Goal: Task Accomplishment & Management: Complete application form

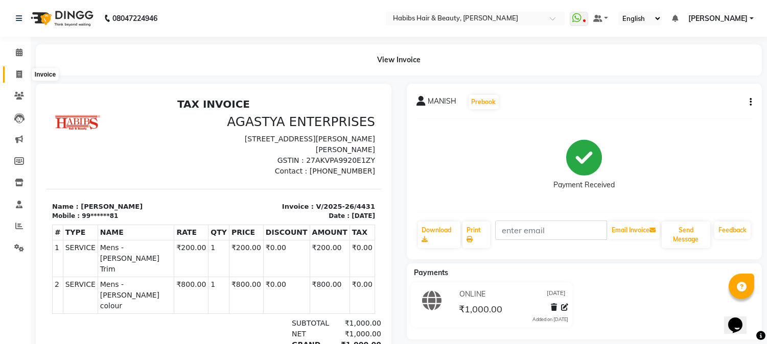
click at [16, 72] on icon at bounding box center [19, 75] width 6 height 8
select select "service"
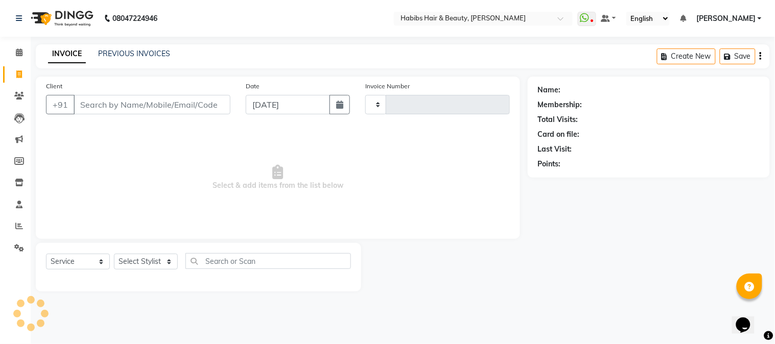
type input "4432"
select select "3712"
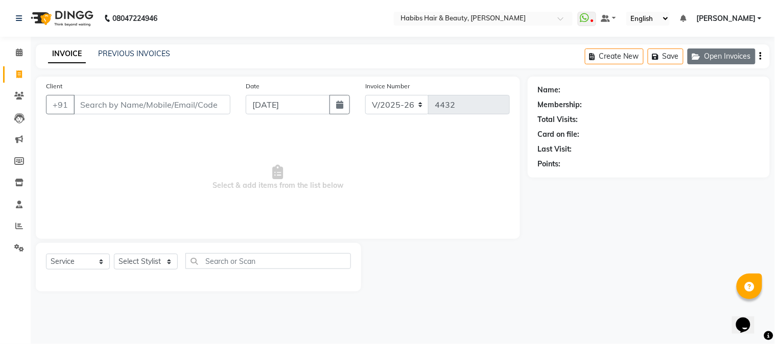
click at [698, 52] on button "Open Invoices" at bounding box center [722, 57] width 68 height 16
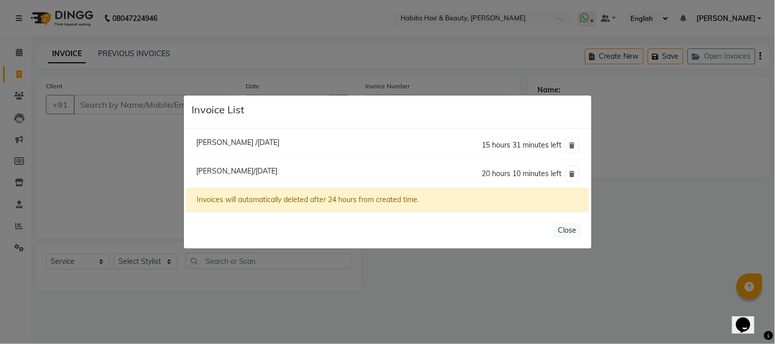
click at [163, 105] on ngb-modal-window "Invoice List [PERSON_NAME] /[DATE] 15 hours 31 minutes left [PERSON_NAME]/[DATE…" at bounding box center [387, 172] width 775 height 344
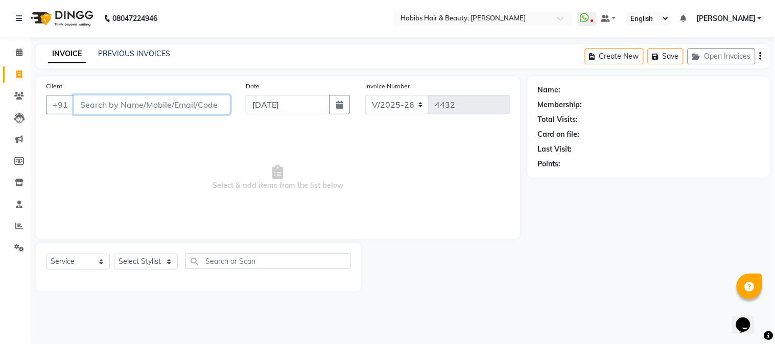
click at [166, 105] on input "Client" at bounding box center [152, 104] width 157 height 19
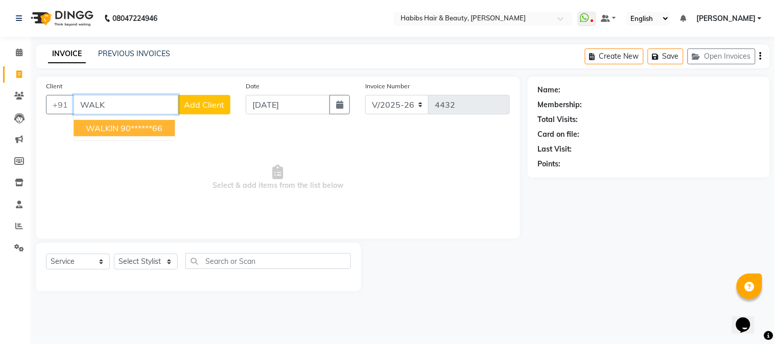
click at [145, 130] on ngb-highlight "90******66" at bounding box center [142, 128] width 42 height 10
type input "90******66"
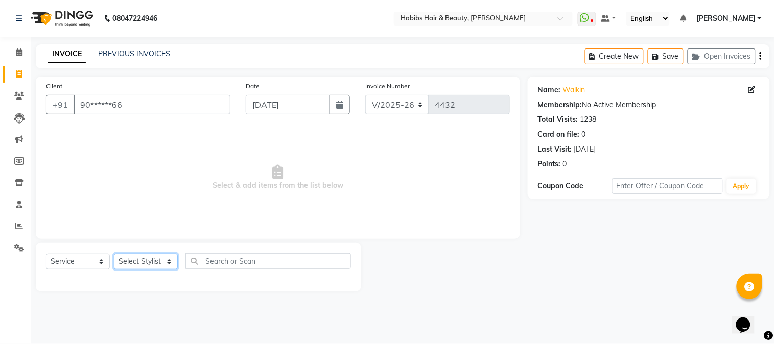
click at [141, 267] on select "Select Stylist Admin Akshay [PERSON_NAME] [PERSON_NAME] [PERSON_NAME] [PERSON_N…" at bounding box center [146, 262] width 64 height 16
select select "24540"
click at [114, 255] on select "Select Stylist Admin Akshay [PERSON_NAME] [PERSON_NAME] [PERSON_NAME] [PERSON_N…" at bounding box center [146, 262] width 64 height 16
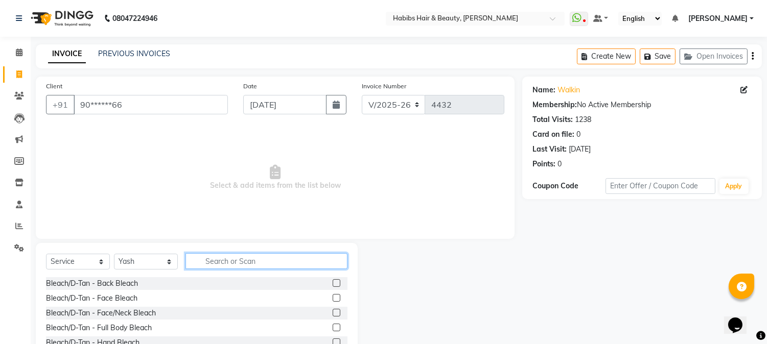
click at [267, 257] on input "text" at bounding box center [267, 261] width 162 height 16
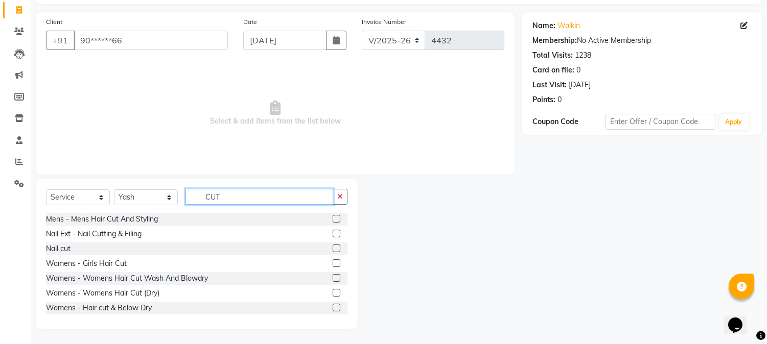
scroll to position [90, 0]
type input "CUT"
click at [333, 276] on label at bounding box center [337, 277] width 8 height 8
click at [333, 276] on input "checkbox" at bounding box center [336, 277] width 7 height 7
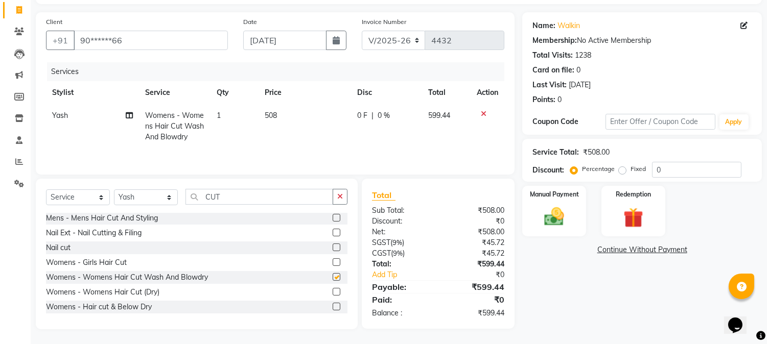
checkbox input "false"
click at [272, 119] on span "508" at bounding box center [271, 115] width 12 height 9
click at [272, 119] on td "508" at bounding box center [305, 126] width 93 height 44
select select "24540"
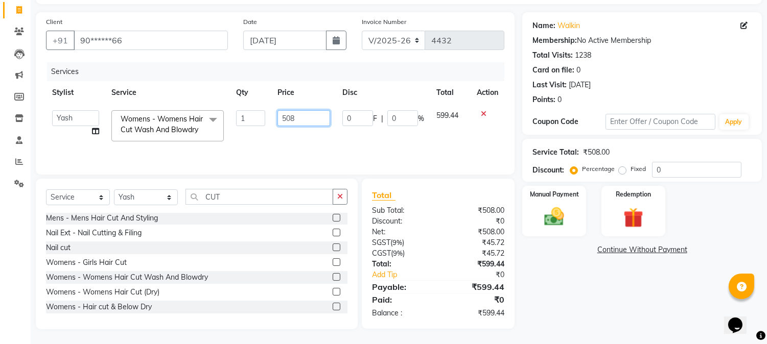
click at [287, 116] on input "508" at bounding box center [304, 118] width 53 height 16
type input "636"
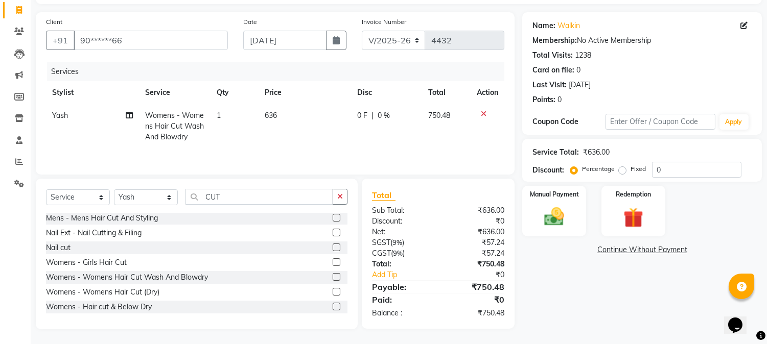
click at [307, 86] on th "Price" at bounding box center [305, 92] width 93 height 23
click at [567, 201] on div "Manual Payment" at bounding box center [554, 211] width 66 height 52
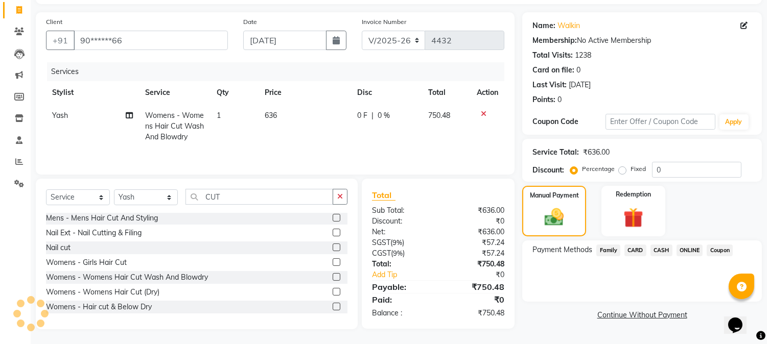
click at [684, 253] on span "ONLINE" at bounding box center [690, 251] width 27 height 12
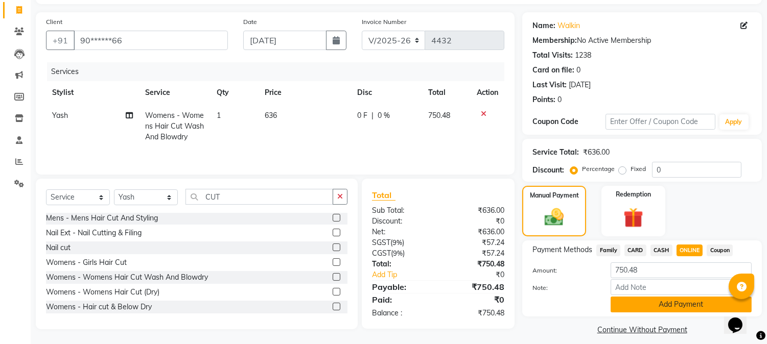
click at [665, 308] on button "Add Payment" at bounding box center [681, 305] width 141 height 16
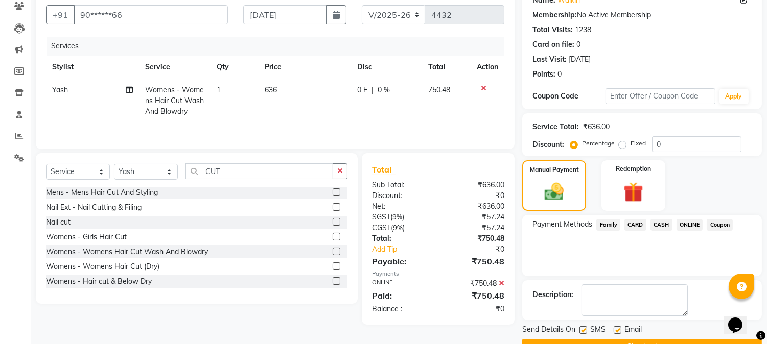
scroll to position [115, 0]
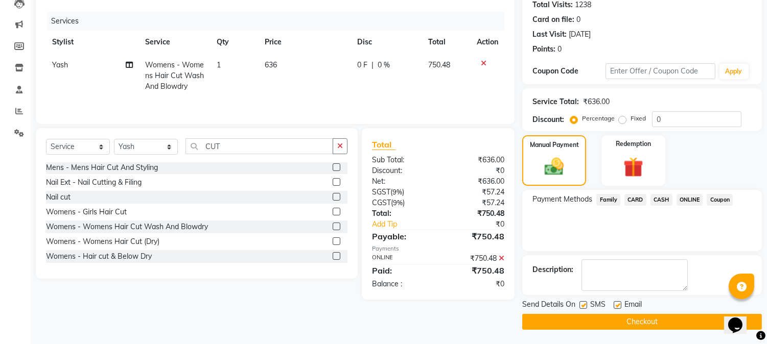
click at [649, 318] on button "Checkout" at bounding box center [642, 322] width 240 height 16
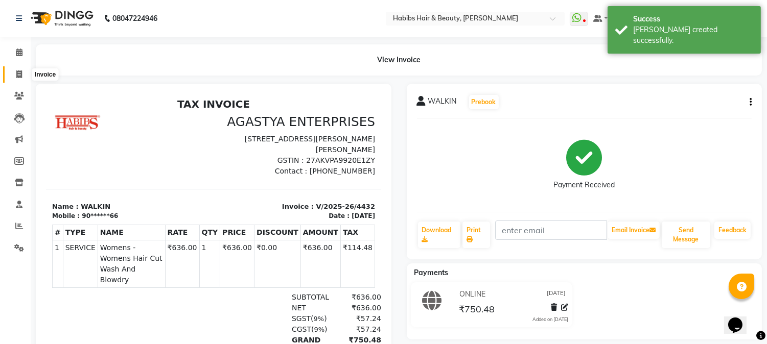
click at [18, 74] on icon at bounding box center [19, 75] width 6 height 8
select select "service"
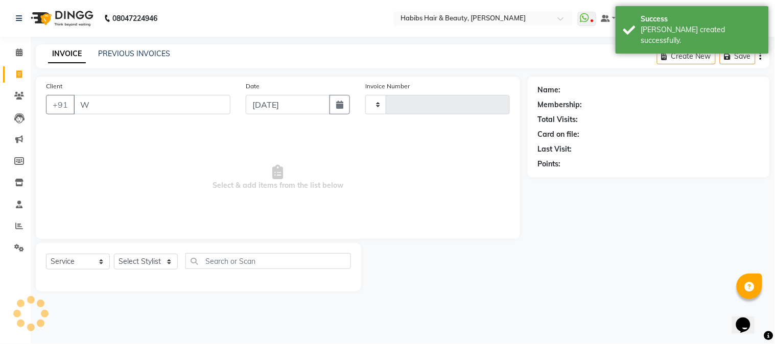
type input "WA"
select select "3712"
type input "4433"
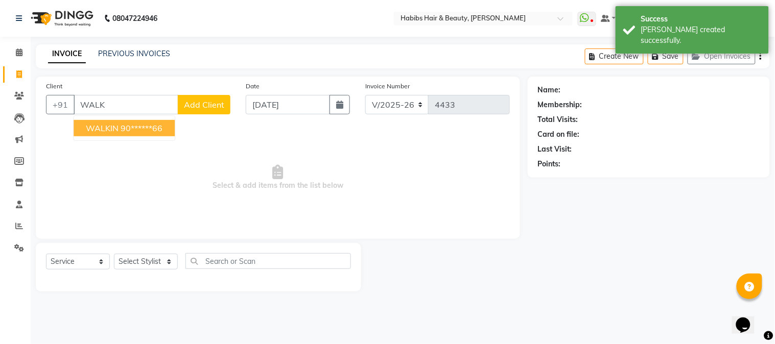
click at [97, 120] on button "WALKIN 90******66" at bounding box center [124, 128] width 101 height 16
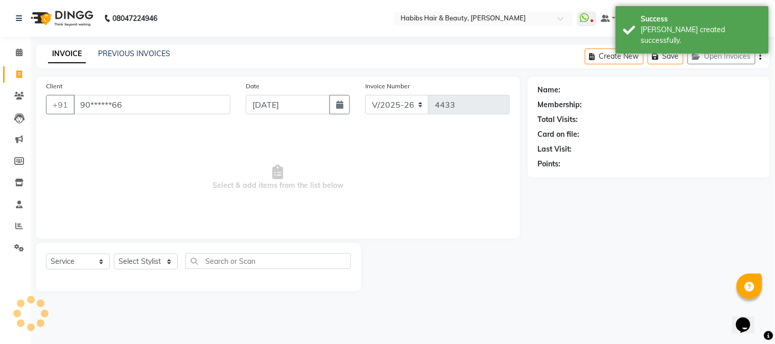
type input "90******66"
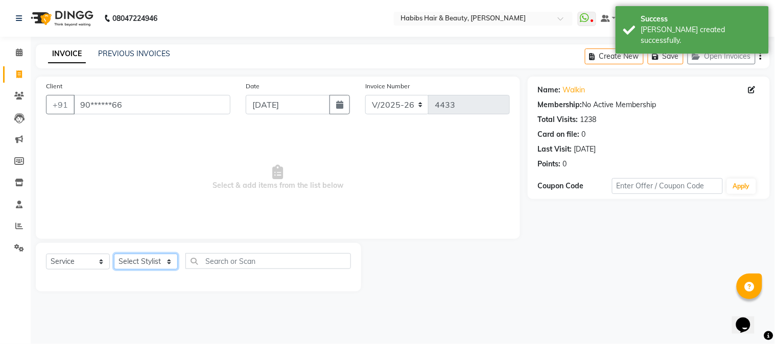
click at [144, 257] on select "Select Stylist Admin Akshay [PERSON_NAME] [PERSON_NAME] [PERSON_NAME] [PERSON_N…" at bounding box center [146, 262] width 64 height 16
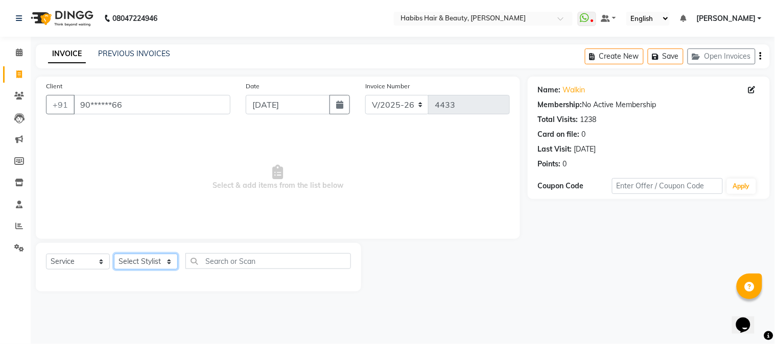
select select "17893"
click at [114, 255] on select "Select Stylist Admin Akshay [PERSON_NAME] [PERSON_NAME] [PERSON_NAME] [PERSON_N…" at bounding box center [146, 262] width 64 height 16
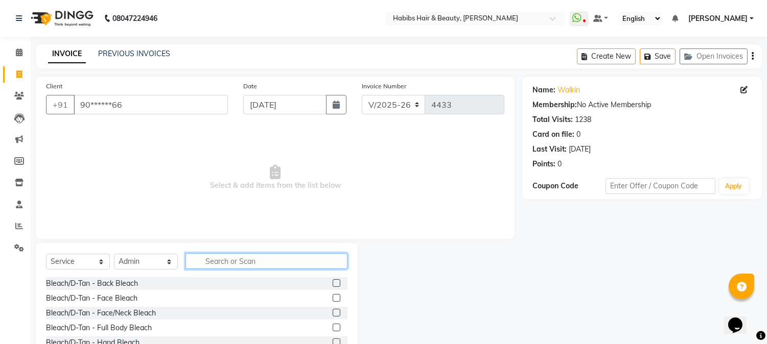
click at [209, 262] on input "text" at bounding box center [267, 261] width 162 height 16
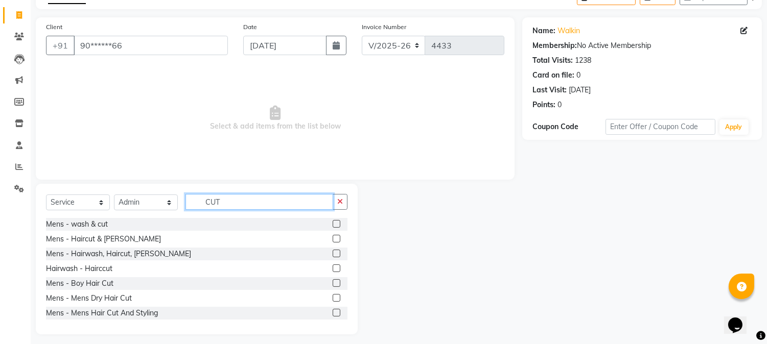
scroll to position [64, 0]
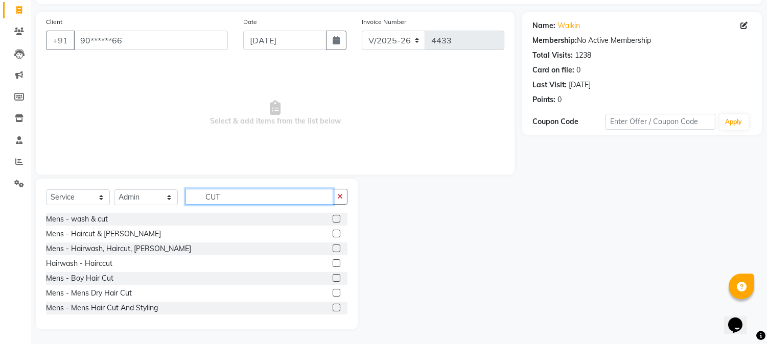
type input "CUT"
click at [333, 234] on label at bounding box center [337, 234] width 8 height 8
click at [333, 234] on input "checkbox" at bounding box center [336, 234] width 7 height 7
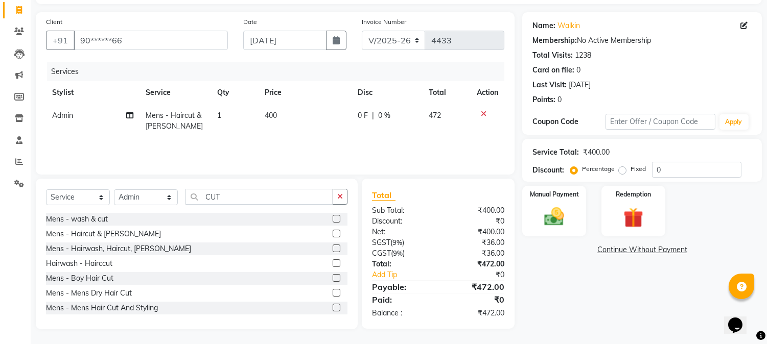
click at [333, 234] on label at bounding box center [337, 234] width 8 height 8
click at [333, 234] on input "checkbox" at bounding box center [336, 234] width 7 height 7
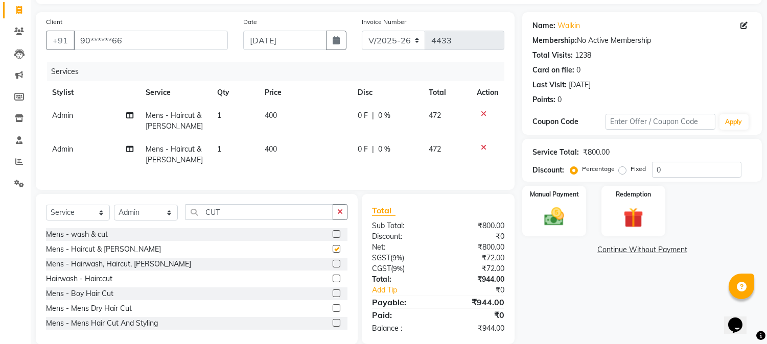
checkbox input "false"
click at [270, 113] on span "400" at bounding box center [271, 115] width 12 height 9
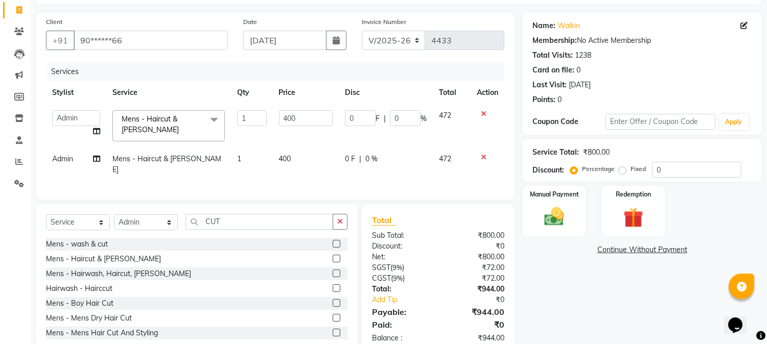
click at [270, 113] on td "1" at bounding box center [251, 125] width 41 height 43
click at [289, 116] on input "400" at bounding box center [306, 118] width 54 height 16
type input "450"
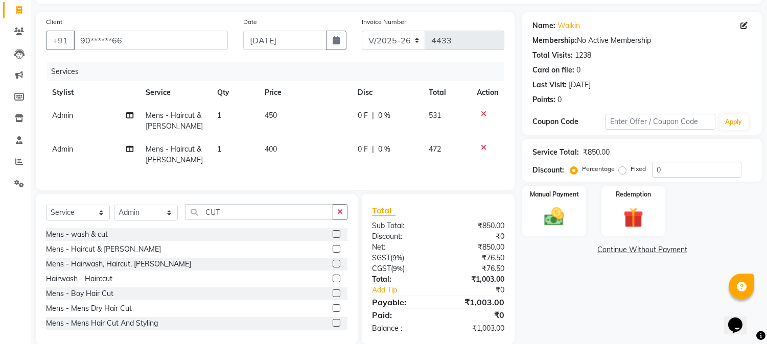
click at [283, 152] on td "400" at bounding box center [305, 155] width 93 height 34
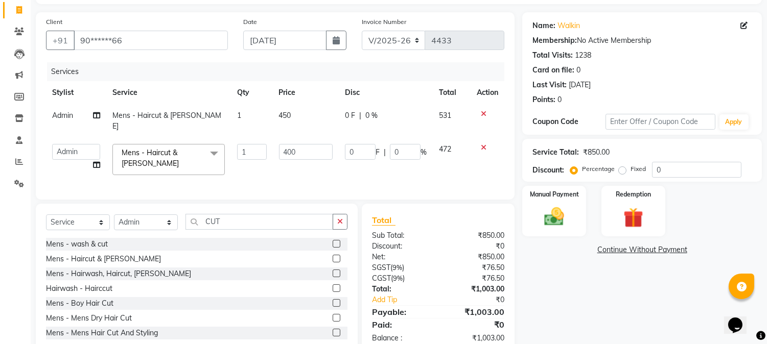
click at [283, 152] on td "400" at bounding box center [306, 159] width 66 height 43
click at [288, 144] on input "400" at bounding box center [306, 152] width 54 height 16
type input "450"
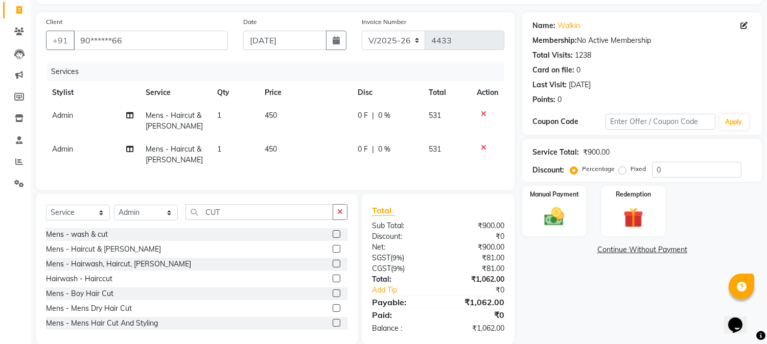
click at [299, 108] on td "450" at bounding box center [305, 121] width 93 height 34
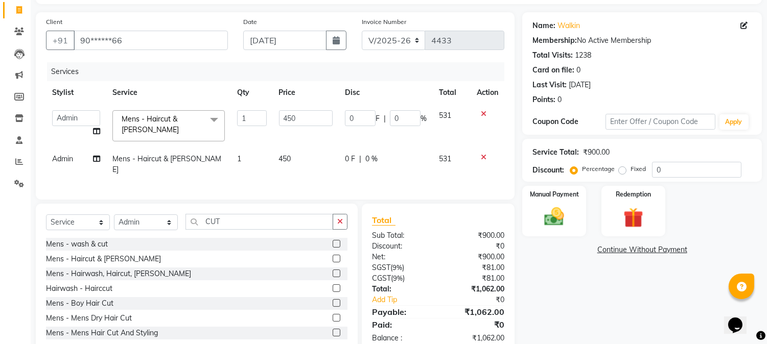
click at [65, 148] on td "Admin" at bounding box center [76, 165] width 60 height 34
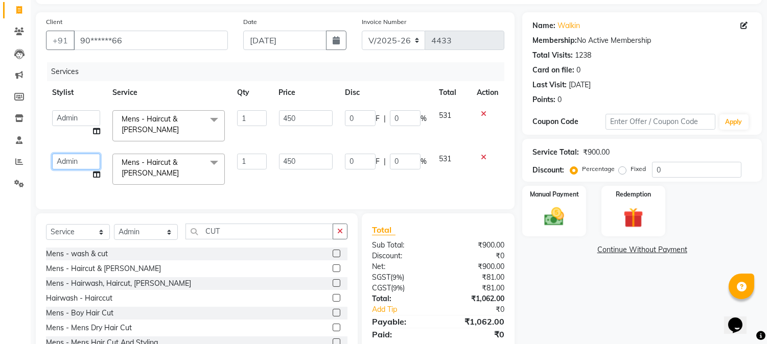
click at [70, 157] on select "Admin Akshay [PERSON_NAME] [PERSON_NAME] [PERSON_NAME] [PERSON_NAME][DATE] [PER…" at bounding box center [76, 162] width 48 height 16
select select "24540"
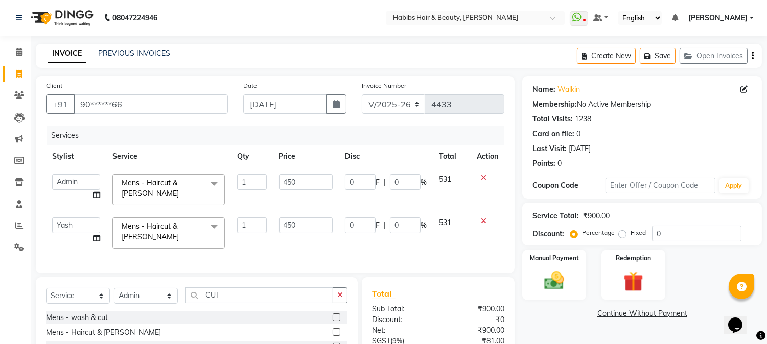
scroll to position [0, 0]
click at [753, 56] on icon "button" at bounding box center [753, 56] width 2 height 1
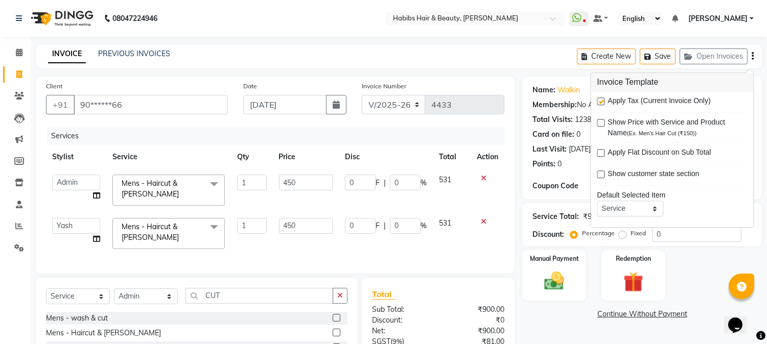
click at [601, 104] on label at bounding box center [601, 102] width 8 height 8
click at [601, 104] on input "checkbox" at bounding box center [600, 102] width 7 height 7
checkbox input "false"
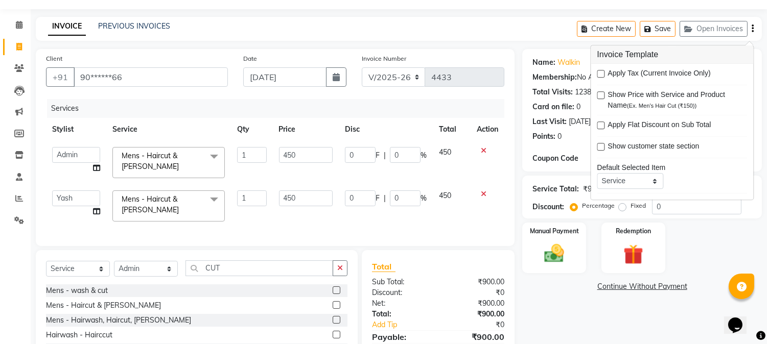
scroll to position [99, 0]
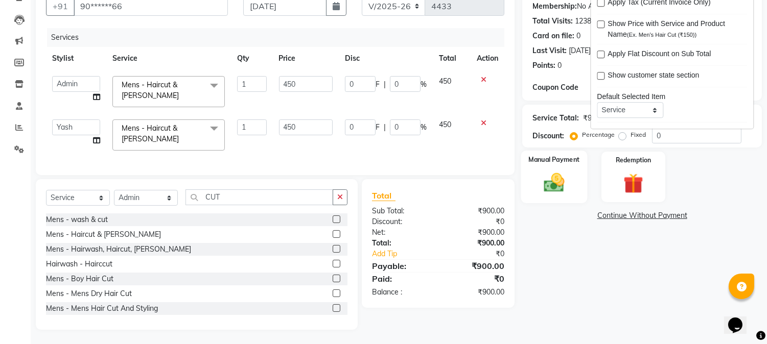
click at [560, 195] on div "Manual Payment" at bounding box center [554, 177] width 66 height 52
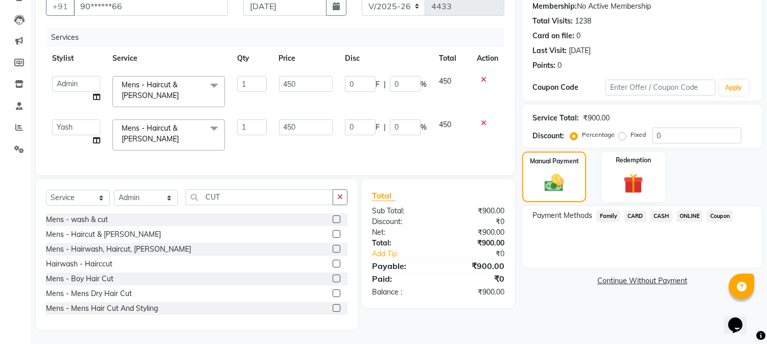
click at [665, 216] on span "CASH" at bounding box center [662, 217] width 22 height 12
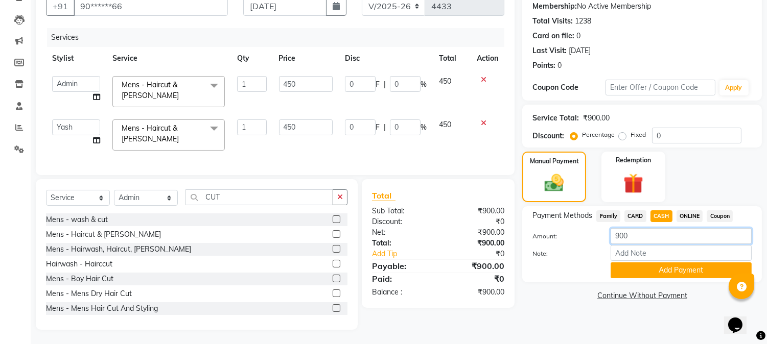
click at [624, 232] on input "900" at bounding box center [681, 236] width 141 height 16
type input "450"
click at [662, 268] on button "Add Payment" at bounding box center [681, 271] width 141 height 16
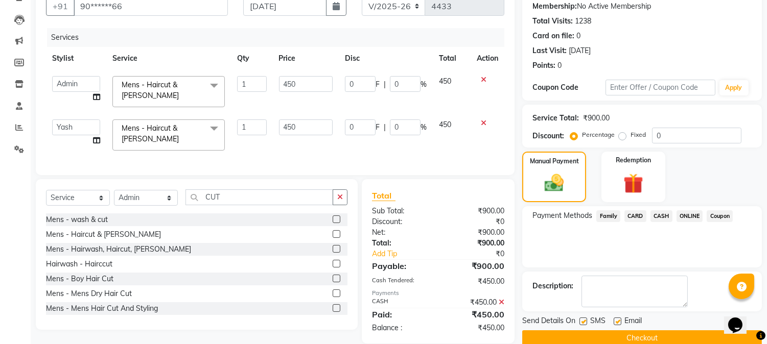
click at [687, 215] on span "ONLINE" at bounding box center [690, 217] width 27 height 12
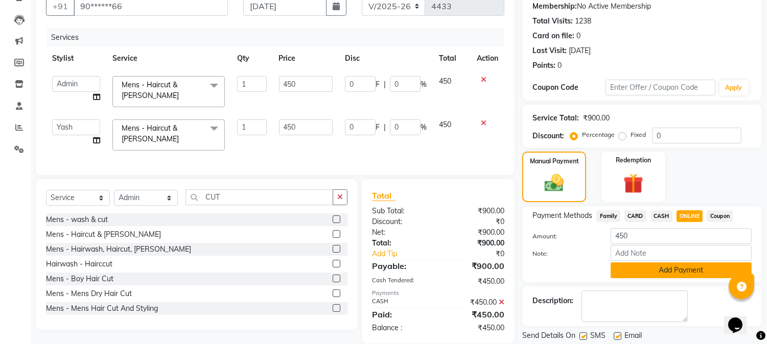
click at [666, 272] on button "Add Payment" at bounding box center [681, 271] width 141 height 16
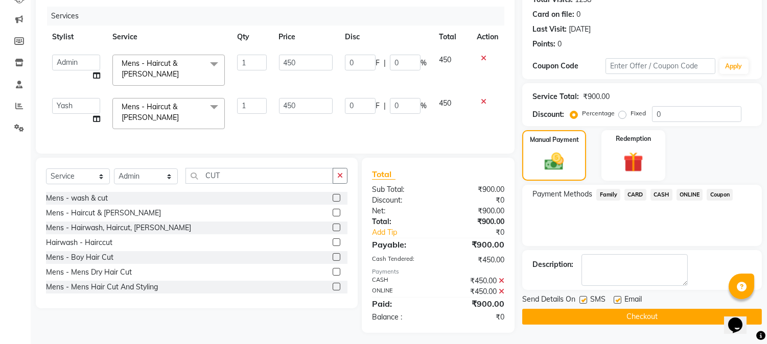
scroll to position [124, 0]
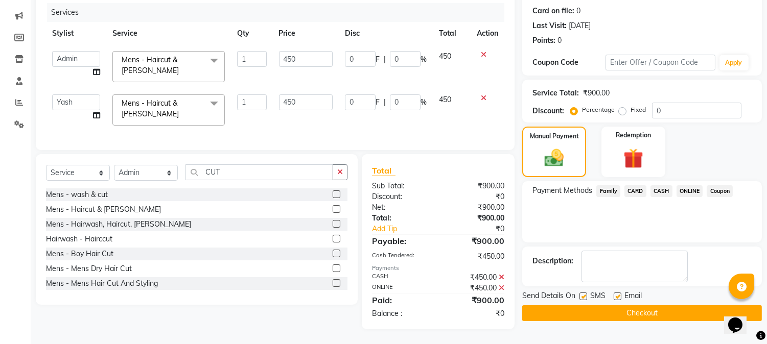
click at [642, 313] on button "Checkout" at bounding box center [642, 314] width 240 height 16
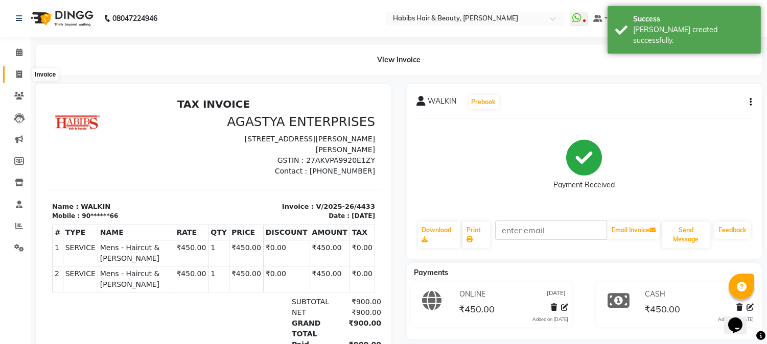
click at [24, 73] on span at bounding box center [19, 75] width 18 height 12
select select "service"
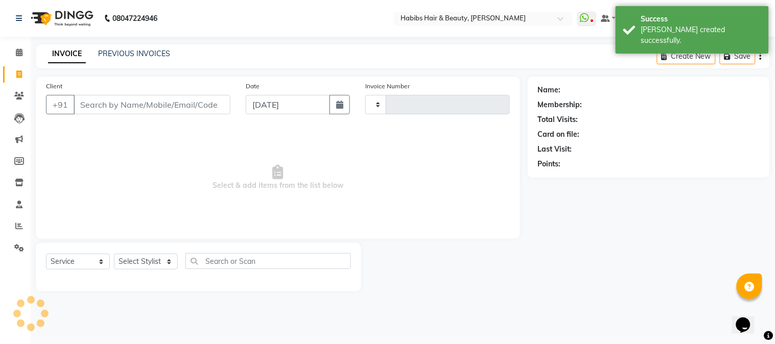
type input "4434"
select select "3712"
